Goal: Complete application form

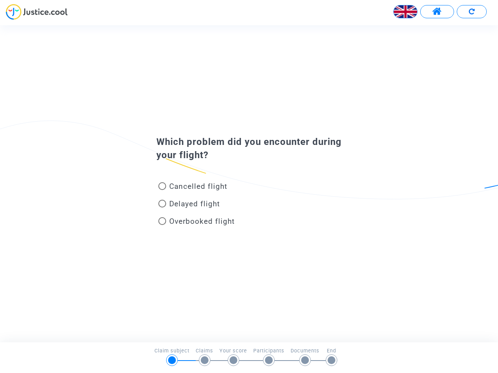
click at [405, 12] on img at bounding box center [405, 11] width 23 height 23
click at [437, 12] on span at bounding box center [437, 12] width 10 height 10
click at [472, 12] on div "Français" at bounding box center [249, 14] width 498 height 21
click at [249, 184] on div "Cancelled flight" at bounding box center [237, 188] width 172 height 18
click at [193, 188] on span "Cancelled flight" at bounding box center [198, 186] width 58 height 9
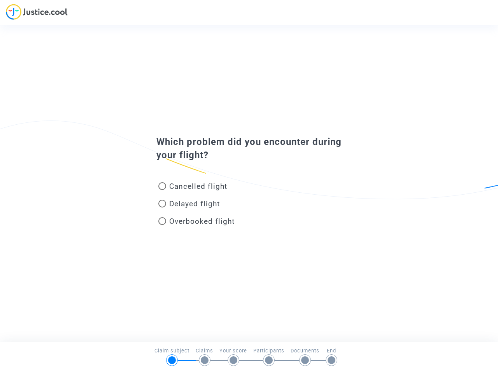
click at [162, 190] on input "Cancelled flight" at bounding box center [162, 190] width 0 height 0
radio input "true"
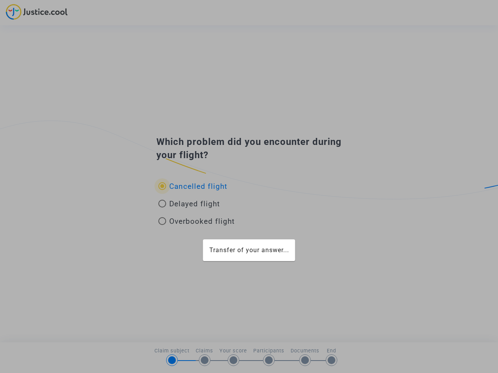
click at [193, 186] on div "Transfer of your answer..." at bounding box center [249, 186] width 498 height 373
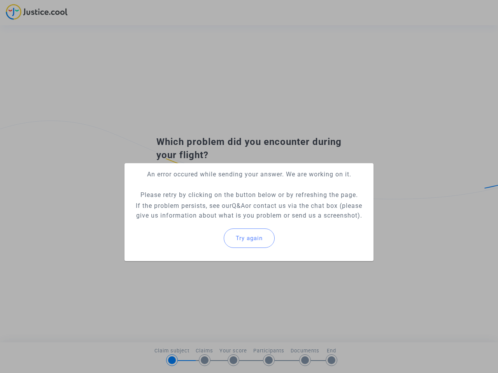
click at [189, 205] on p "If the problem persists, see our Q&A or contact us via the chat box (please giv…" at bounding box center [249, 210] width 237 height 19
click at [189, 204] on p "If the problem persists, see our Q&A or contact us via the chat box (please giv…" at bounding box center [249, 210] width 237 height 19
click at [196, 223] on div "Try again" at bounding box center [249, 238] width 237 height 33
click at [196, 221] on mat-card "An error occured while sending your answer. We are working on it. Please retry …" at bounding box center [248, 212] width 249 height 98
